Goal: Task Accomplishment & Management: Complete application form

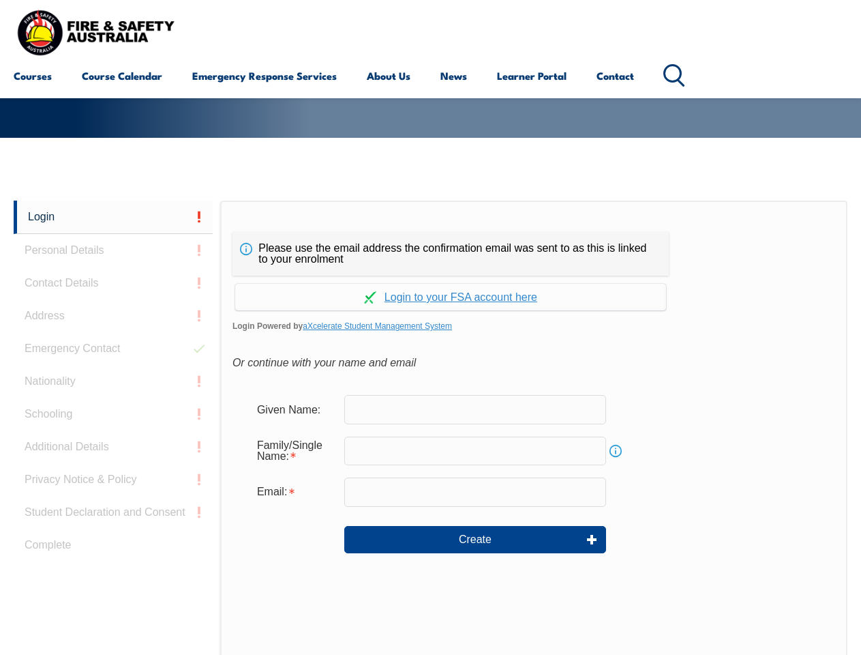
click at [430, 221] on div "Please use the email address the confirmation email was sent to as this is link…" at bounding box center [533, 486] width 627 height 572
click at [430, 428] on form "Given Name: Family/Single Name: Info Email: Create" at bounding box center [534, 483] width 603 height 205
click at [113, 217] on link "Login" at bounding box center [113, 216] width 199 height 33
click at [113, 250] on div "Login Personal Details Contact Details Address Emergency Contact Nationality Sc…" at bounding box center [117, 540] width 207 height 681
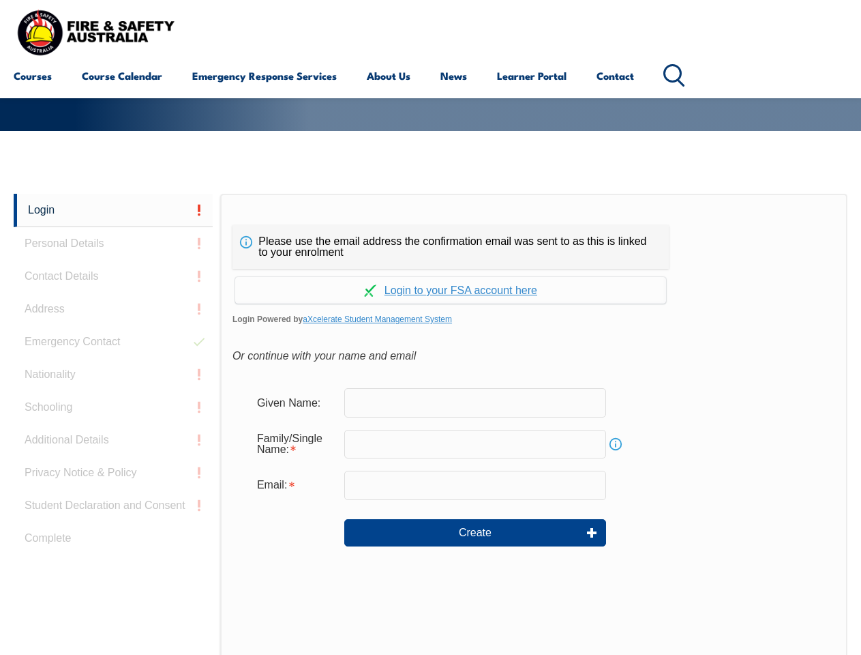
click at [113, 283] on div "Login Personal Details Contact Details Address Emergency Contact Nationality Sc…" at bounding box center [117, 534] width 207 height 681
click at [113, 316] on div "Login Personal Details Contact Details Address Emergency Contact Nationality Sc…" at bounding box center [117, 534] width 207 height 681
click at [113, 348] on div "Login Personal Details Contact Details Address Emergency Contact Nationality Sc…" at bounding box center [117, 534] width 207 height 681
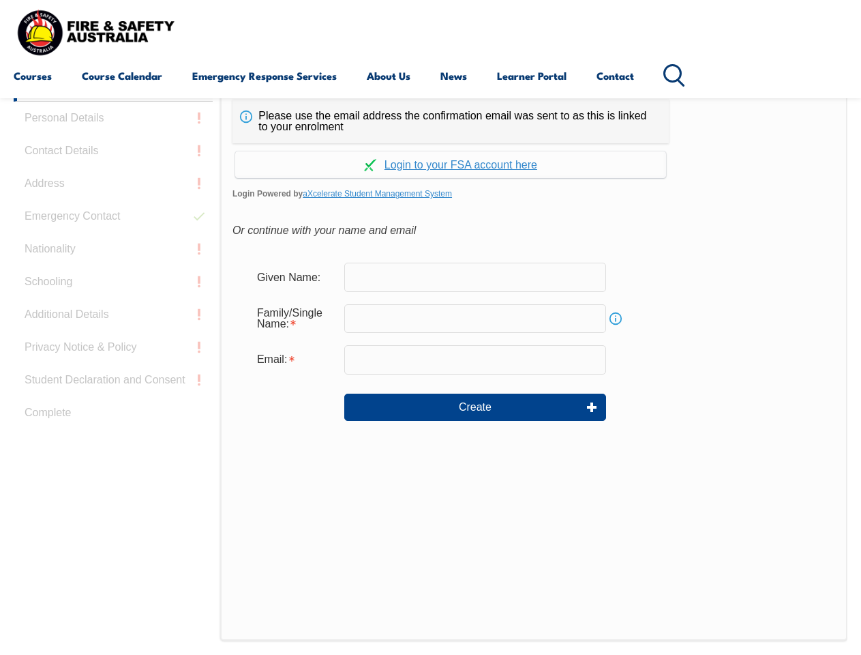
click at [113, 381] on div "Login Personal Details Contact Details Address Emergency Contact Nationality Sc…" at bounding box center [117, 408] width 207 height 681
click at [113, 414] on div "Login Personal Details Contact Details Address Emergency Contact Nationality Sc…" at bounding box center [117, 408] width 207 height 681
click at [113, 447] on div "Login Personal Details Contact Details Address Emergency Contact Nationality Sc…" at bounding box center [117, 408] width 207 height 681
